Goal: Task Accomplishment & Management: Manage account settings

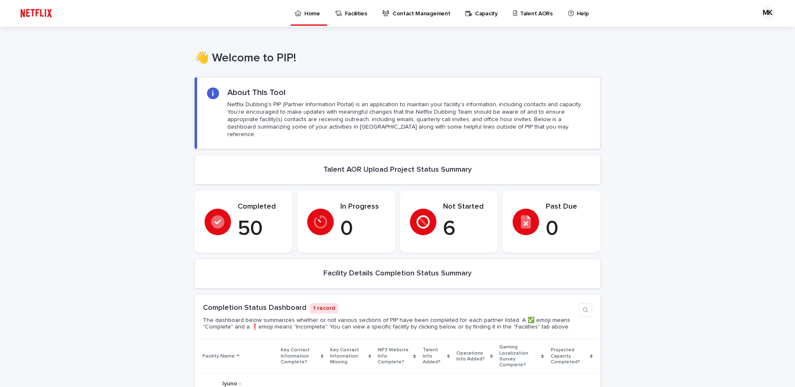
click at [247, 205] on div "Completed 50" at bounding box center [260, 221] width 45 height 39
click at [520, 14] on p "Talent AORs" at bounding box center [536, 8] width 33 height 17
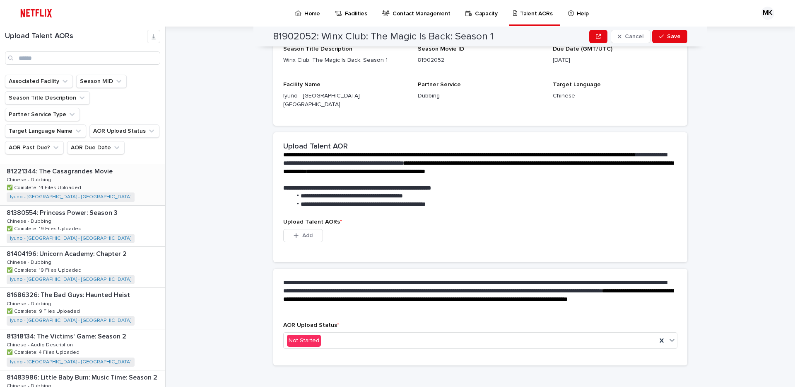
scroll to position [322, 0]
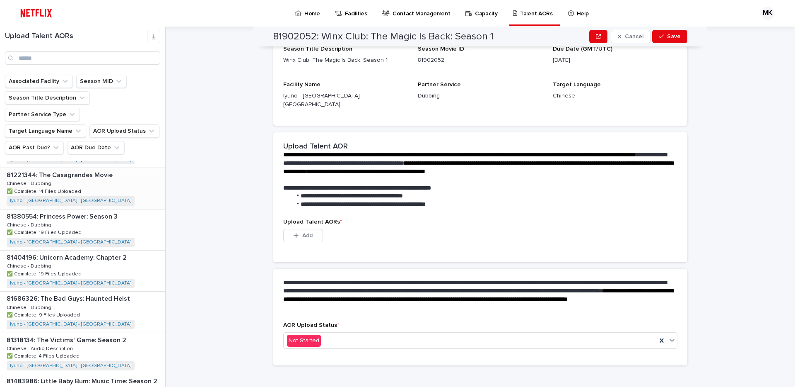
click at [77, 187] on p "✅ Complete: 14 Files Uploaded" at bounding box center [45, 190] width 76 height 7
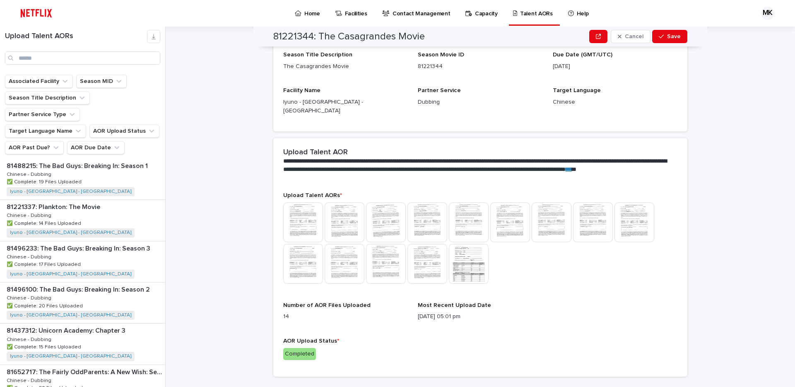
scroll to position [1020, 0]
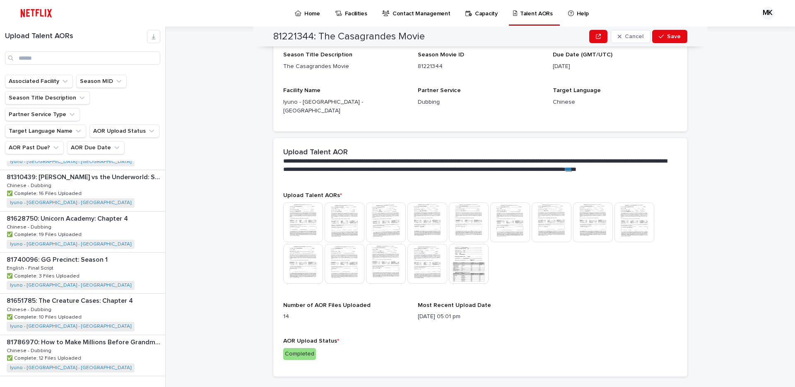
click at [149, 386] on span "Next" at bounding box center [142, 393] width 18 height 6
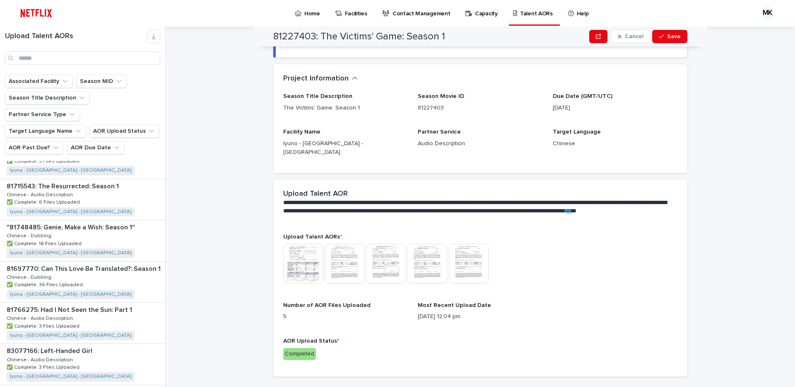
scroll to position [741, 0]
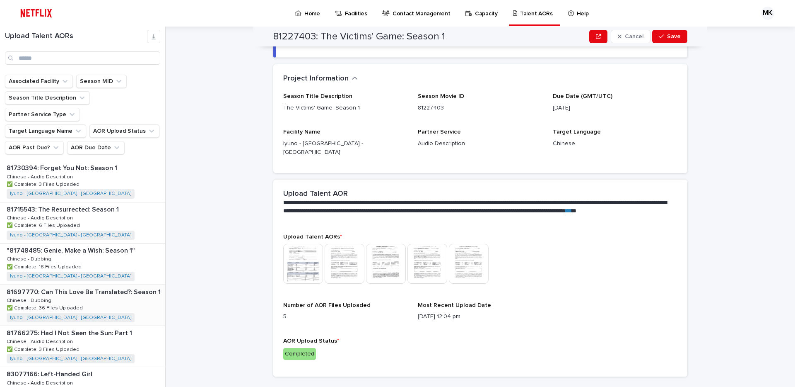
click at [127, 286] on p "81697770: Can This Love Be Translated?: Season 1" at bounding box center [85, 291] width 156 height 10
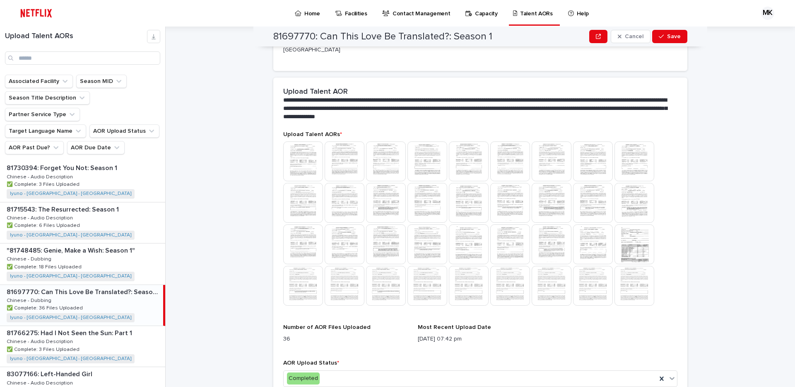
scroll to position [210, 0]
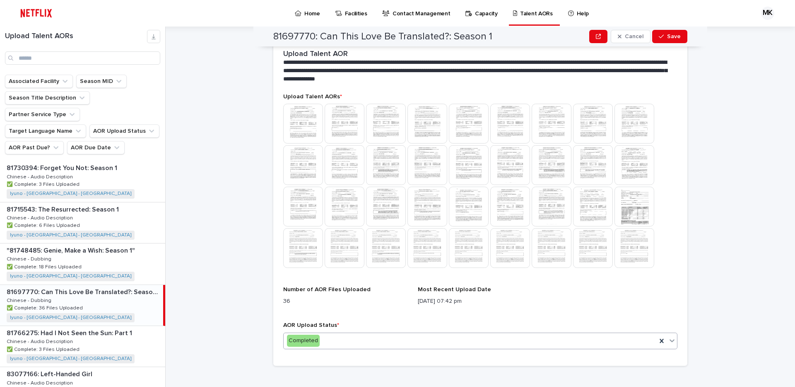
click at [338, 334] on div "Completed" at bounding box center [470, 341] width 373 height 14
click at [341, 364] on div "**********" at bounding box center [486, 207] width 620 height 360
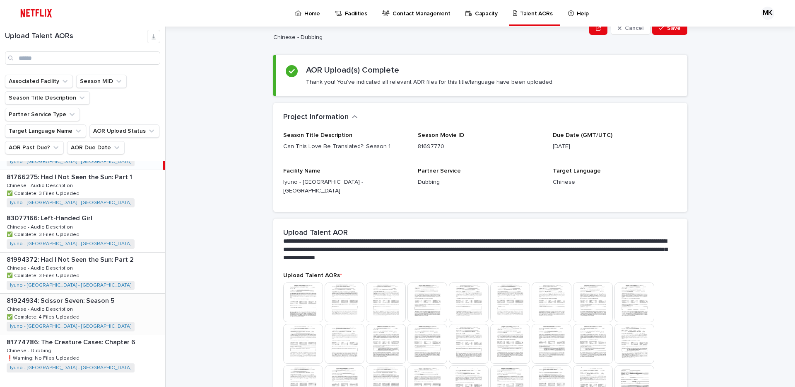
scroll to position [64, 0]
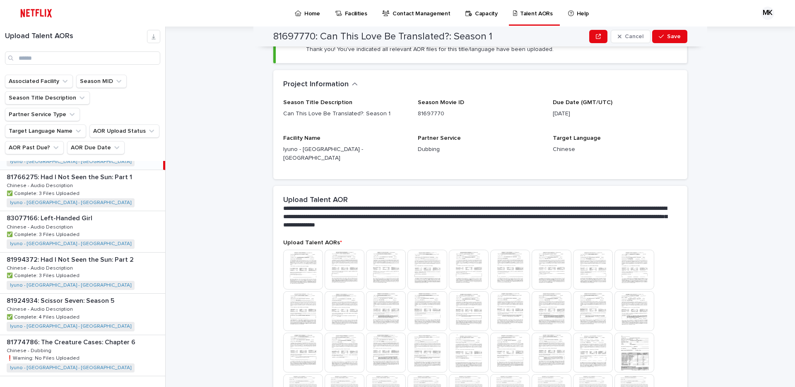
click at [118, 386] on span "Back" at bounding box center [118, 393] width 18 height 6
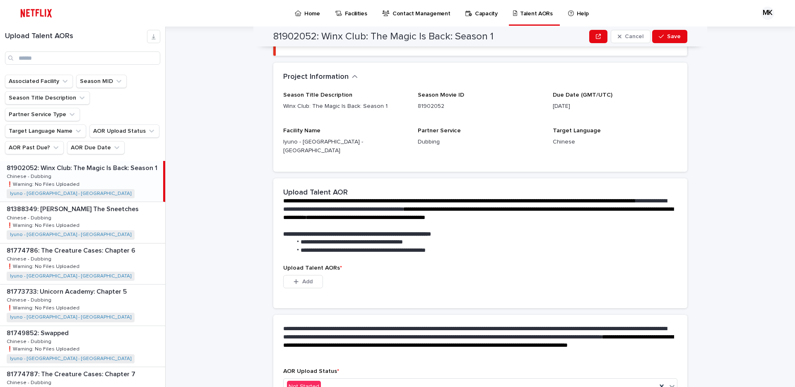
scroll to position [64, 0]
